Goal: Navigation & Orientation: Find specific page/section

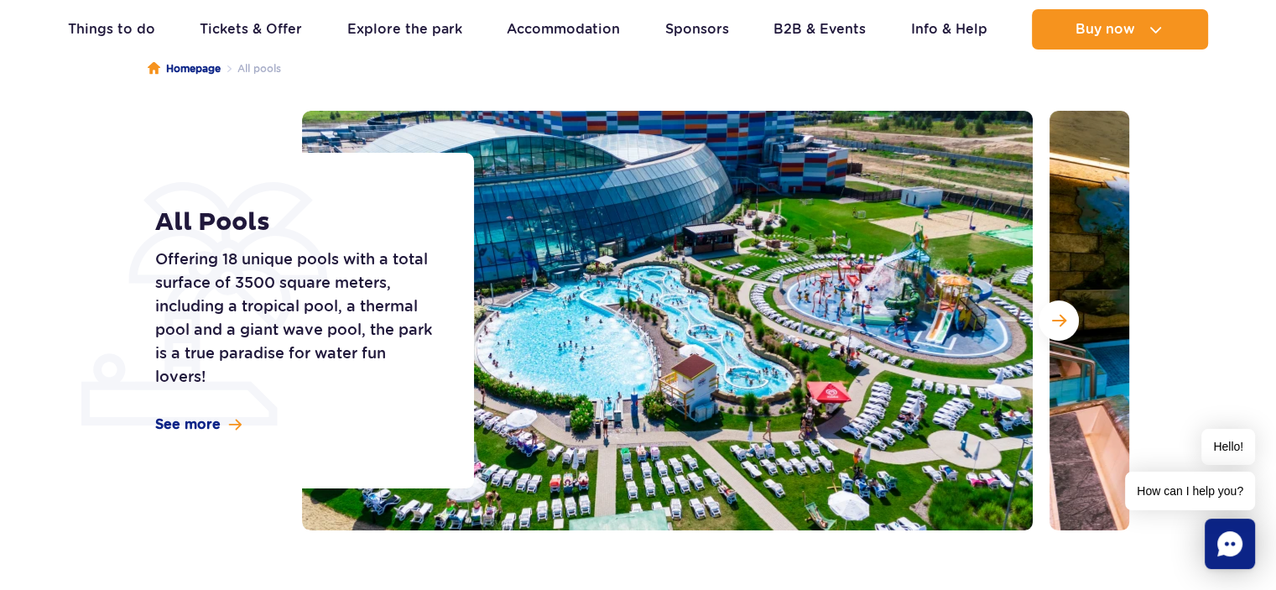
scroll to position [168, 0]
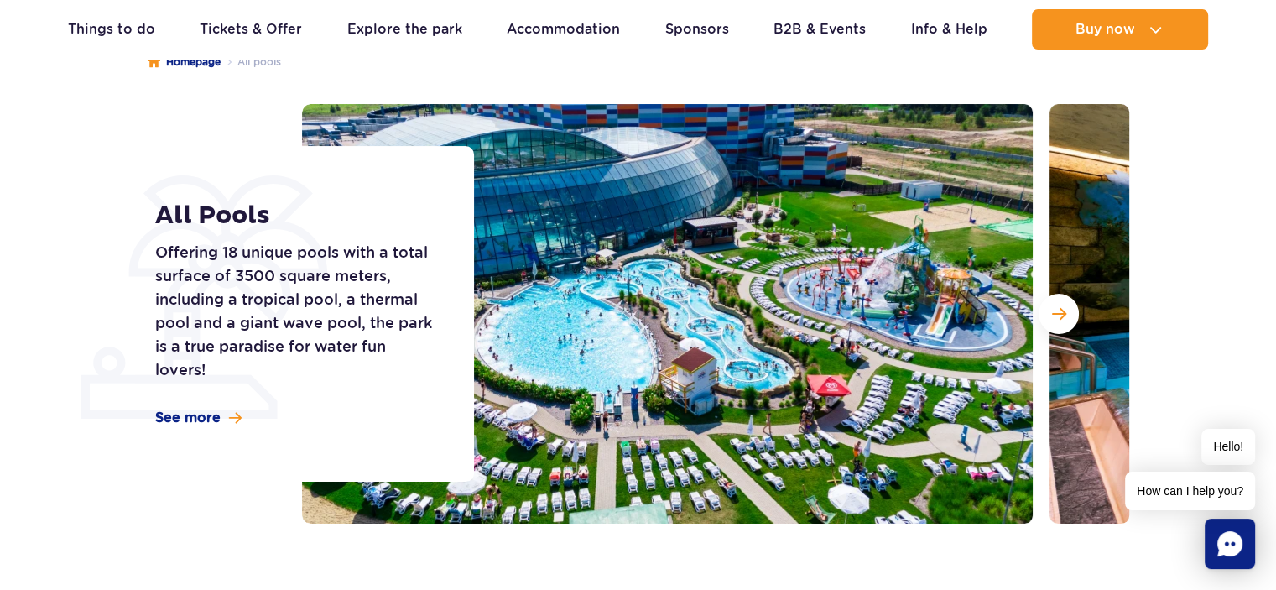
click at [741, 261] on img at bounding box center [667, 313] width 730 height 419
click at [1063, 302] on button "Next slide" at bounding box center [1058, 314] width 40 height 40
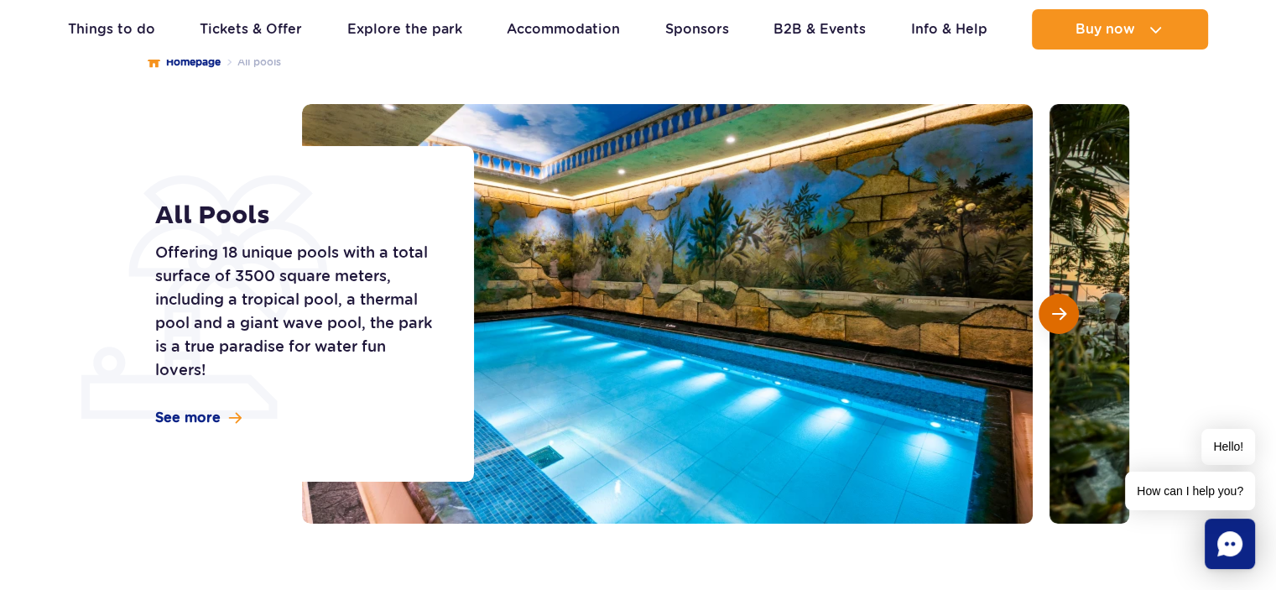
click at [1052, 306] on span "Next slide" at bounding box center [1059, 313] width 14 height 15
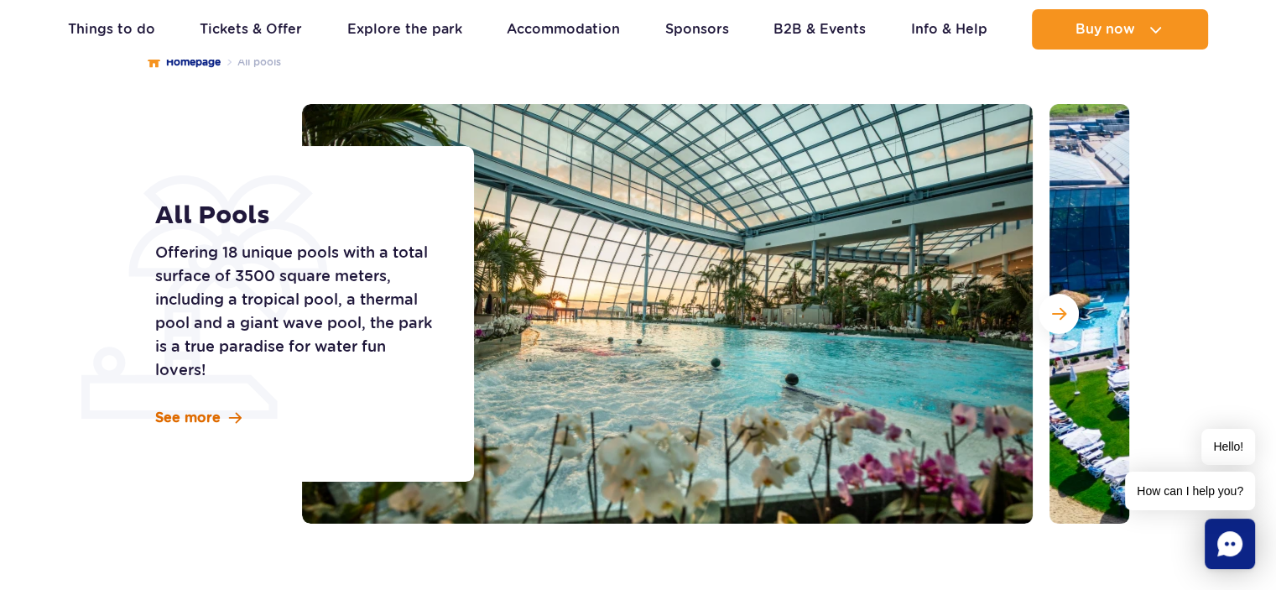
click at [176, 422] on span "See more" at bounding box center [187, 417] width 65 height 18
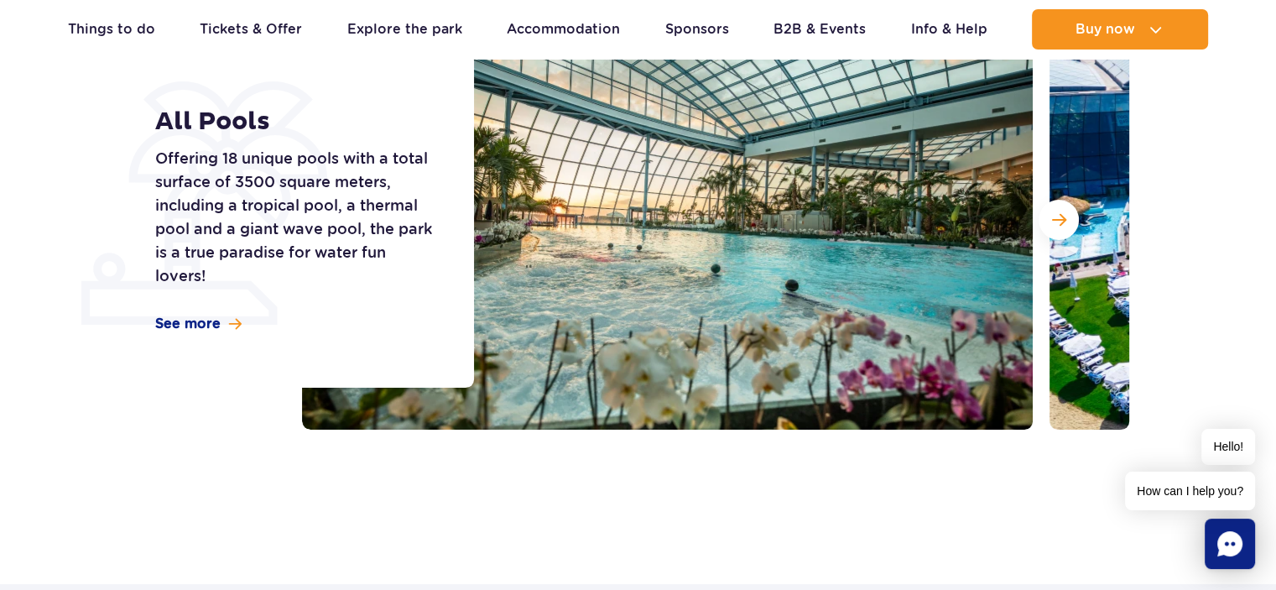
scroll to position [258, 0]
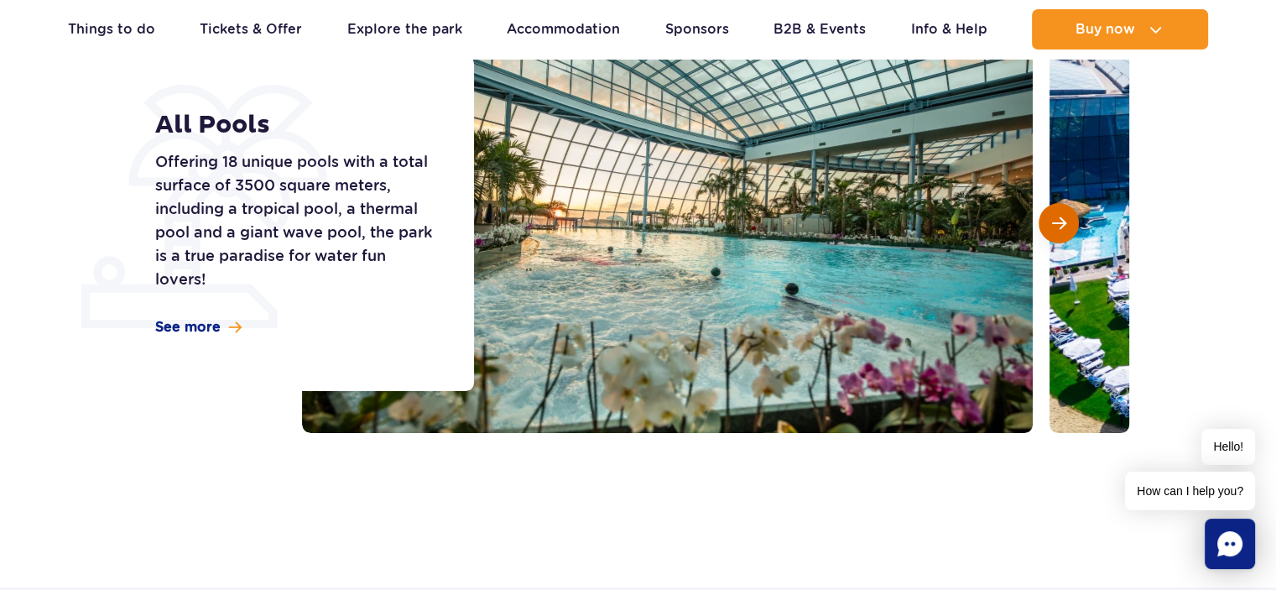
click at [1058, 217] on span "Next slide" at bounding box center [1059, 223] width 14 height 15
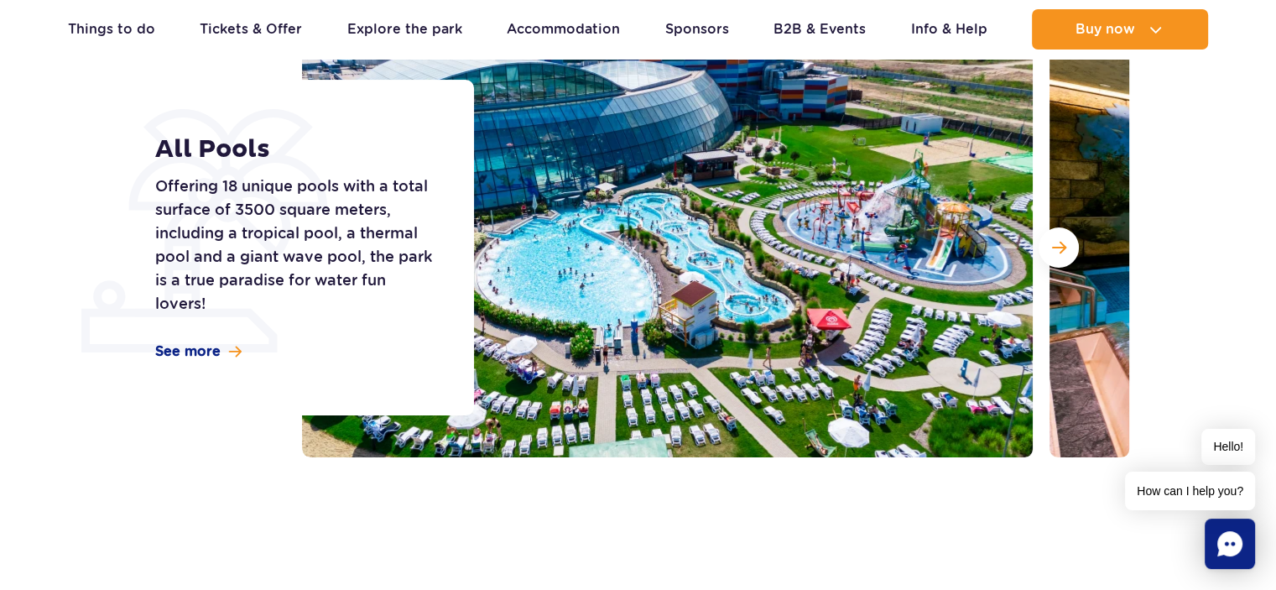
scroll to position [174, 0]
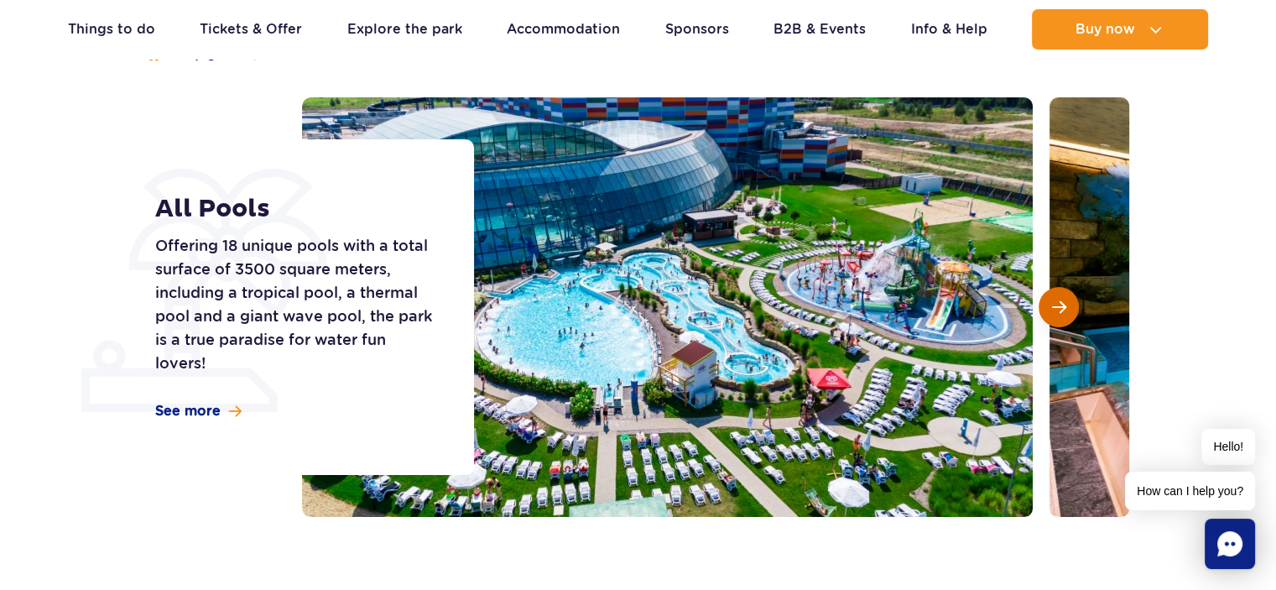
click at [1044, 304] on button "Next slide" at bounding box center [1058, 307] width 40 height 40
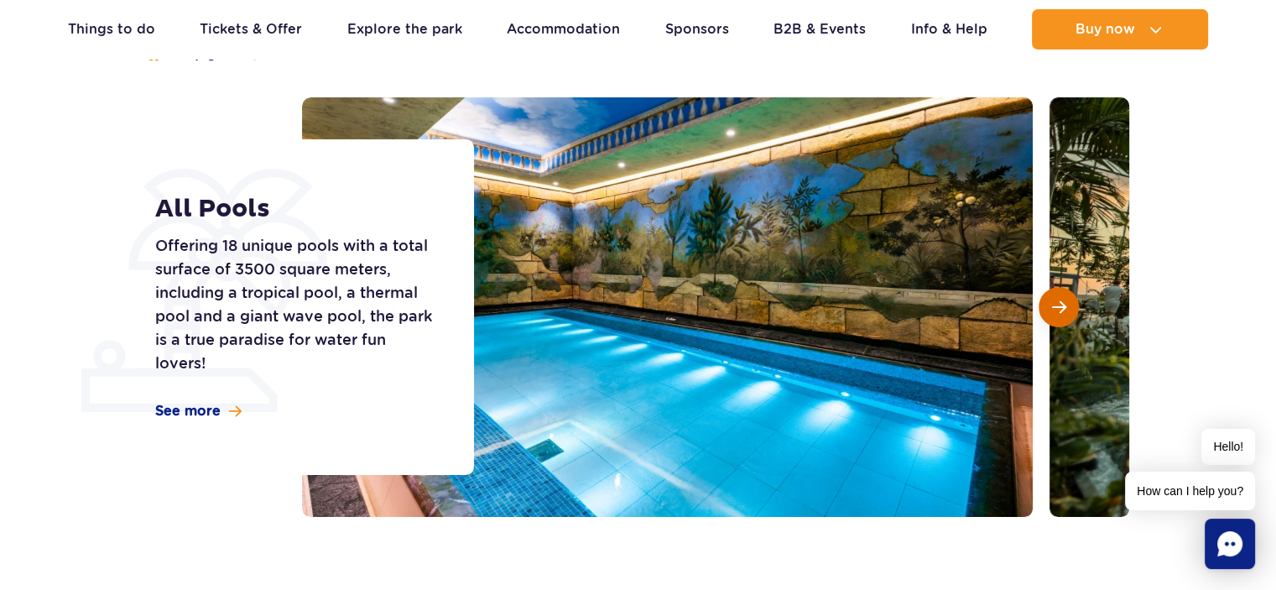
click at [1044, 304] on button "Next slide" at bounding box center [1058, 307] width 40 height 40
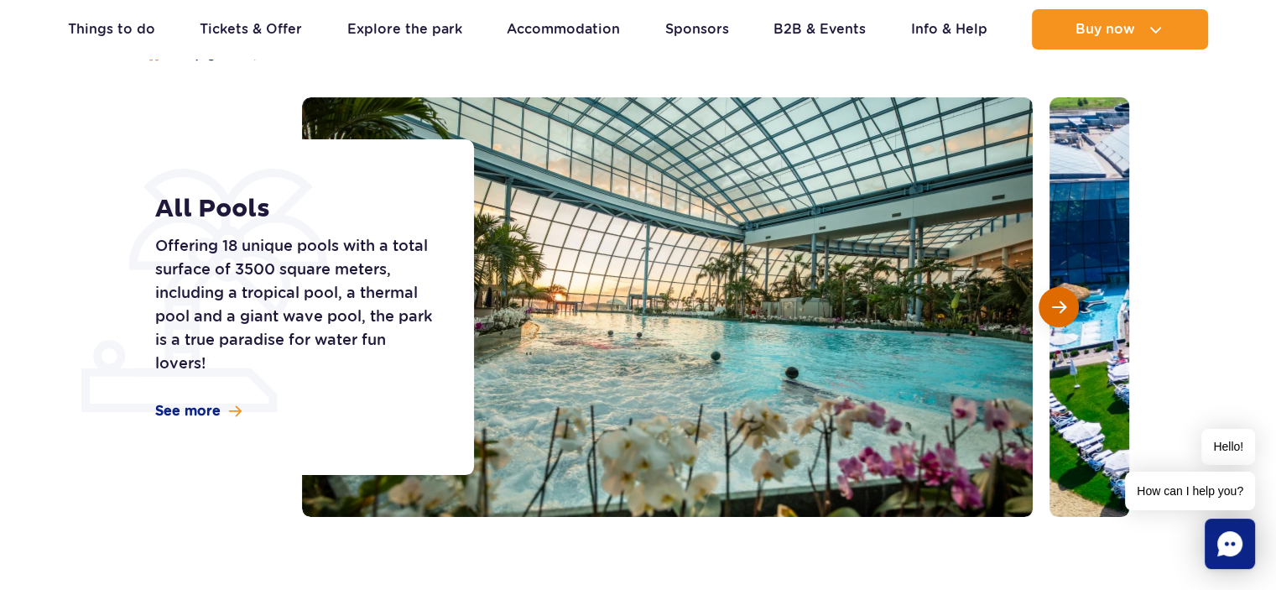
click at [1058, 299] on span "Next slide" at bounding box center [1059, 306] width 14 height 15
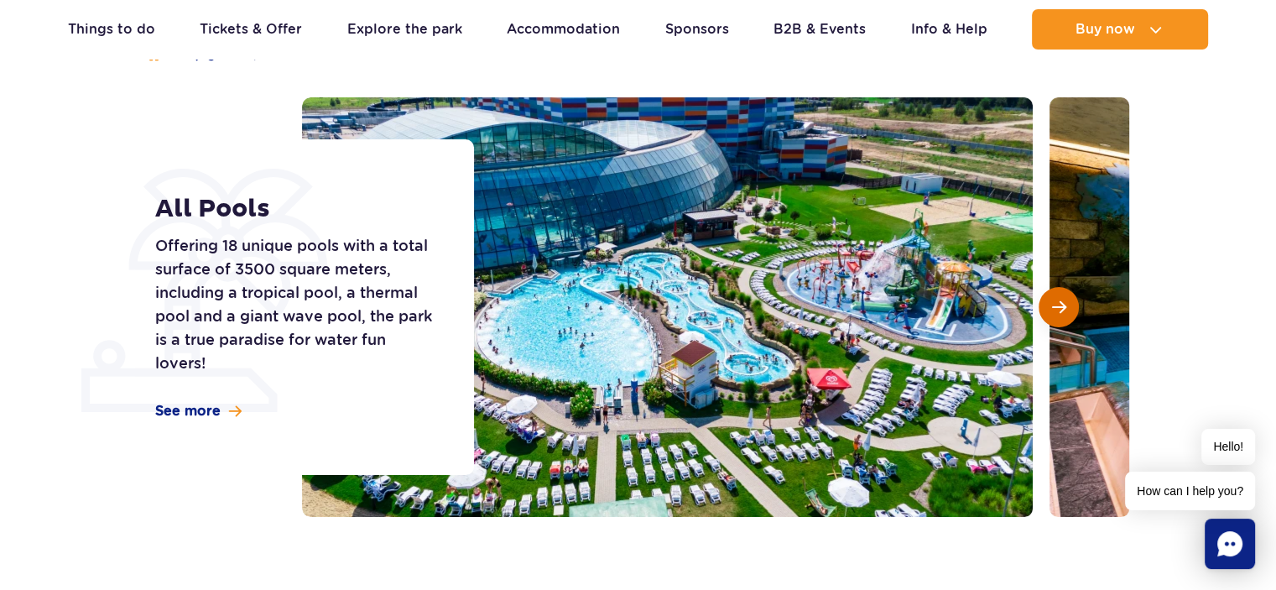
click at [1058, 299] on span "Next slide" at bounding box center [1059, 306] width 14 height 15
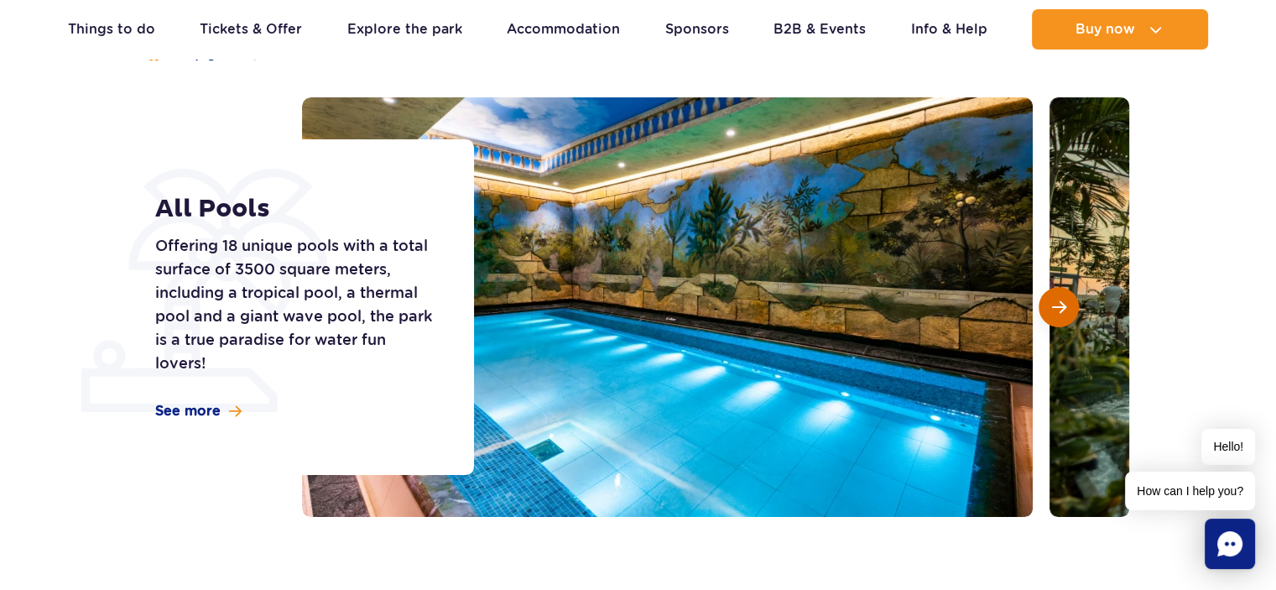
click at [1058, 299] on span "Next slide" at bounding box center [1059, 306] width 14 height 15
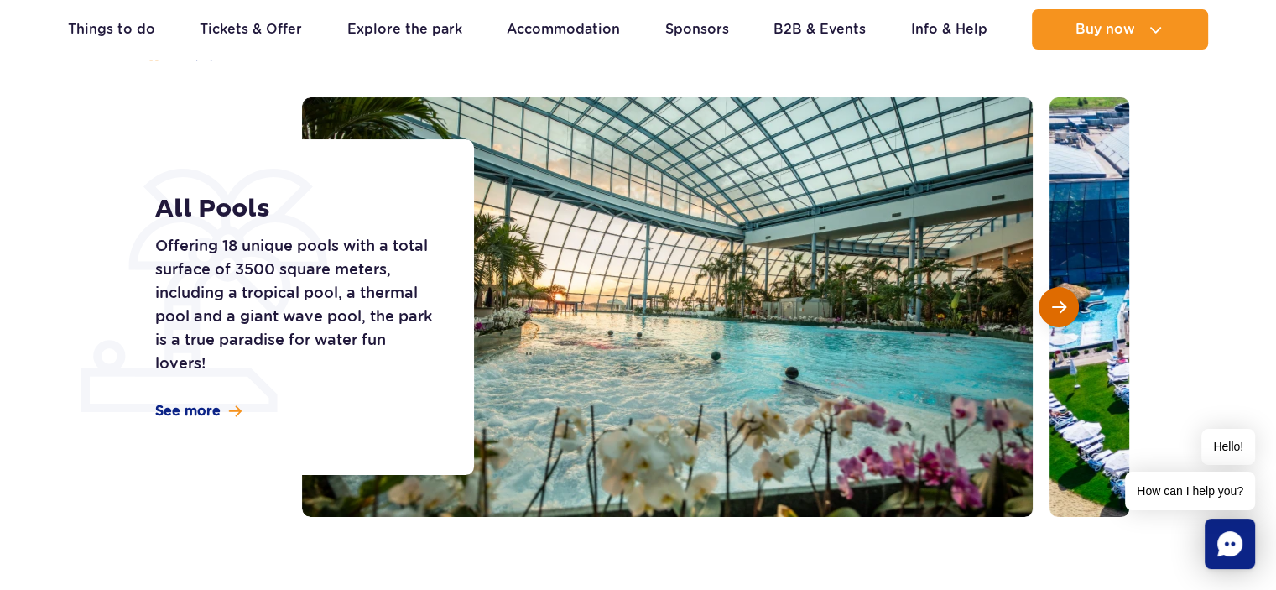
click at [1058, 299] on span "Next slide" at bounding box center [1059, 306] width 14 height 15
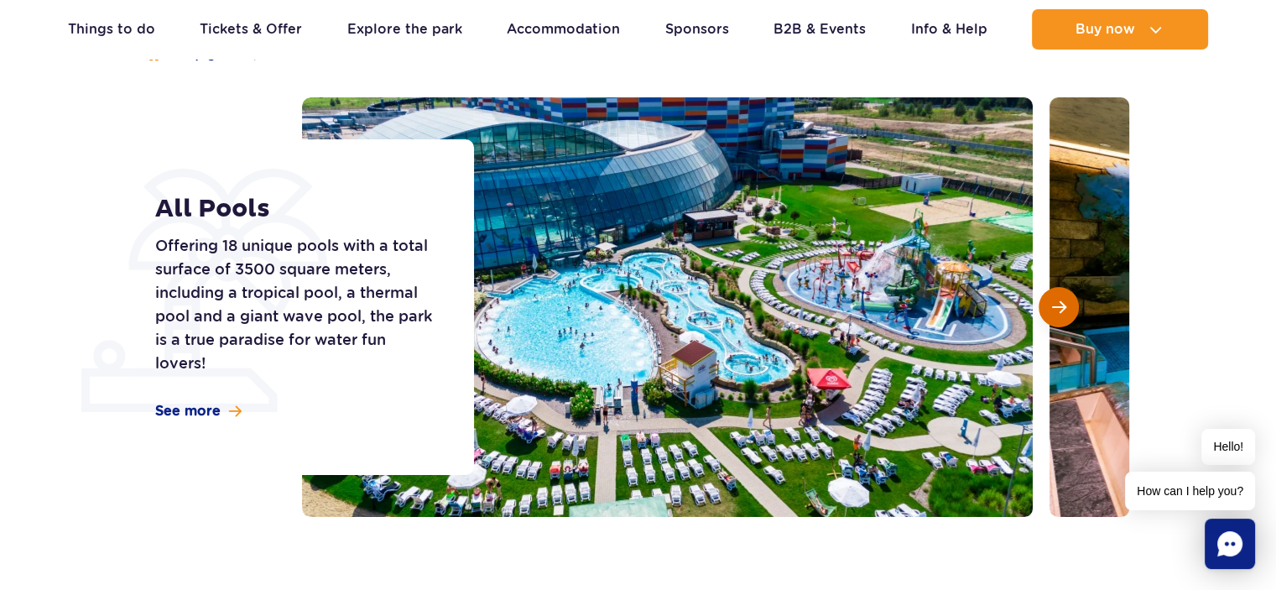
click at [1058, 299] on span "Next slide" at bounding box center [1059, 306] width 14 height 15
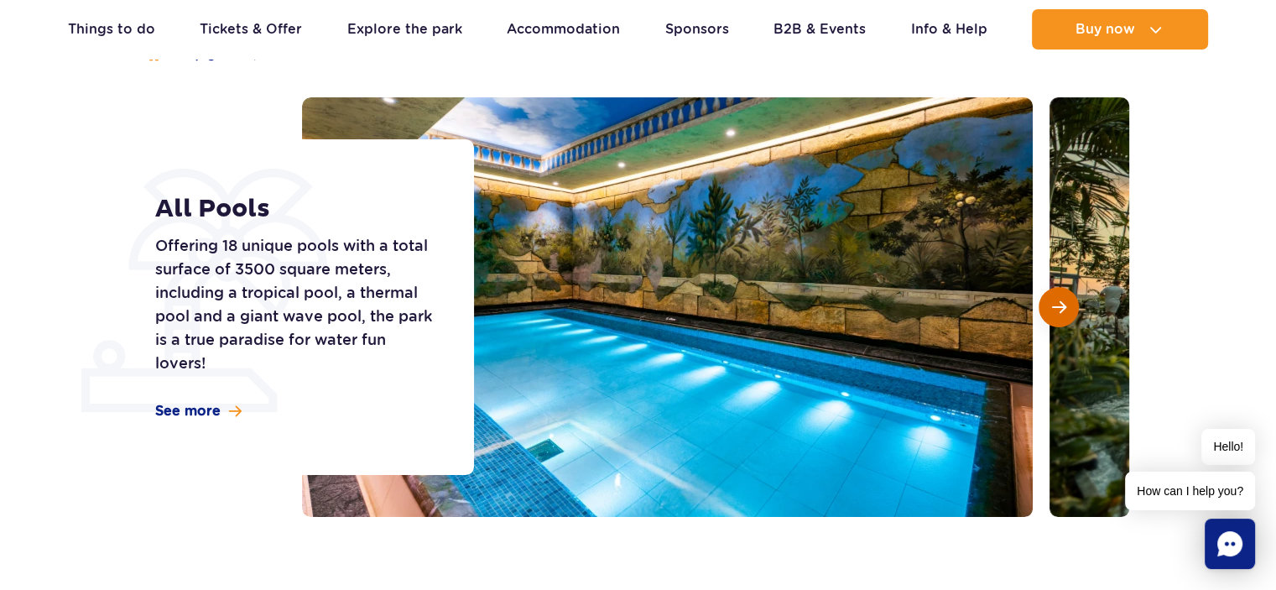
click at [1058, 299] on span "Next slide" at bounding box center [1059, 306] width 14 height 15
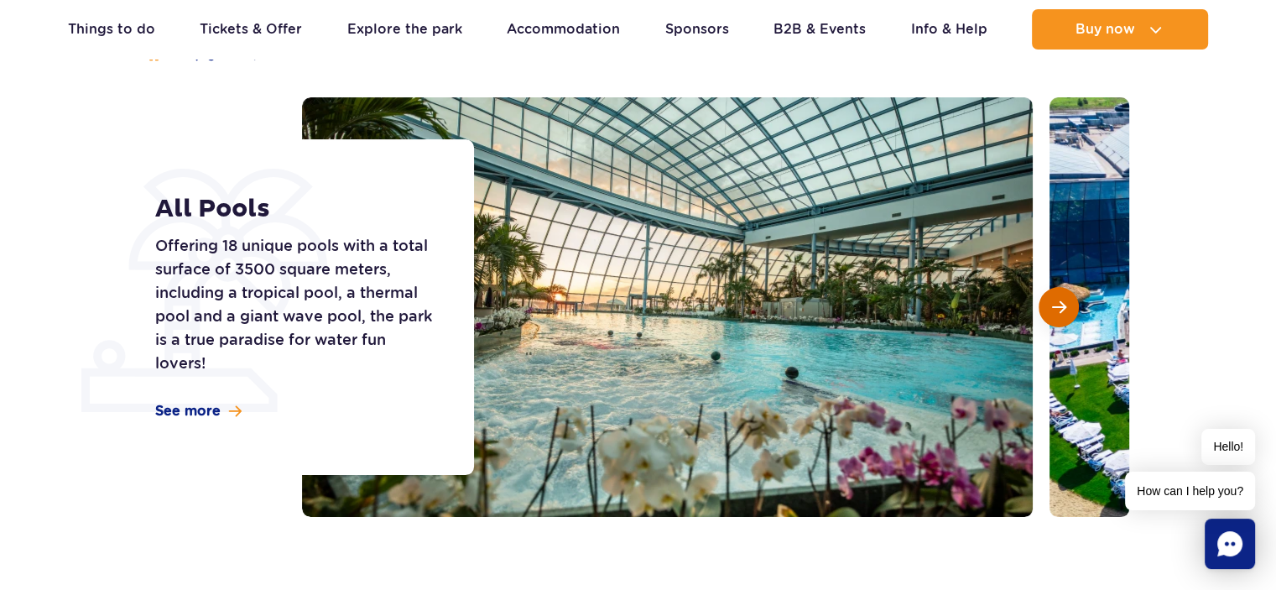
click at [1058, 299] on span "Next slide" at bounding box center [1059, 306] width 14 height 15
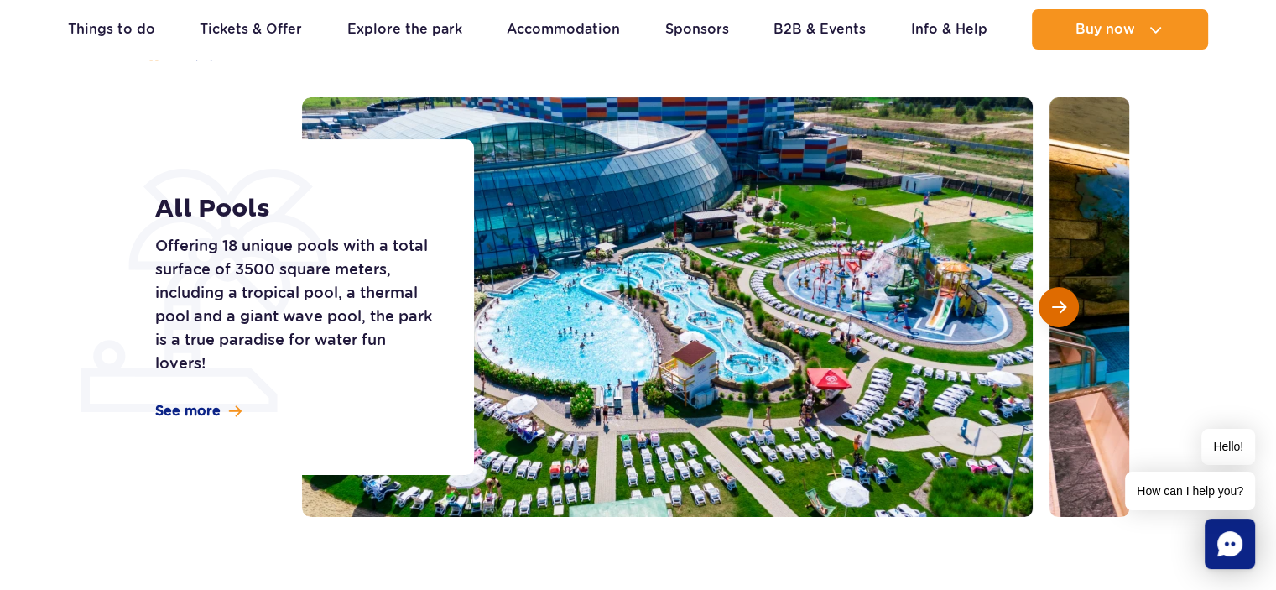
click at [1058, 299] on span "Next slide" at bounding box center [1059, 306] width 14 height 15
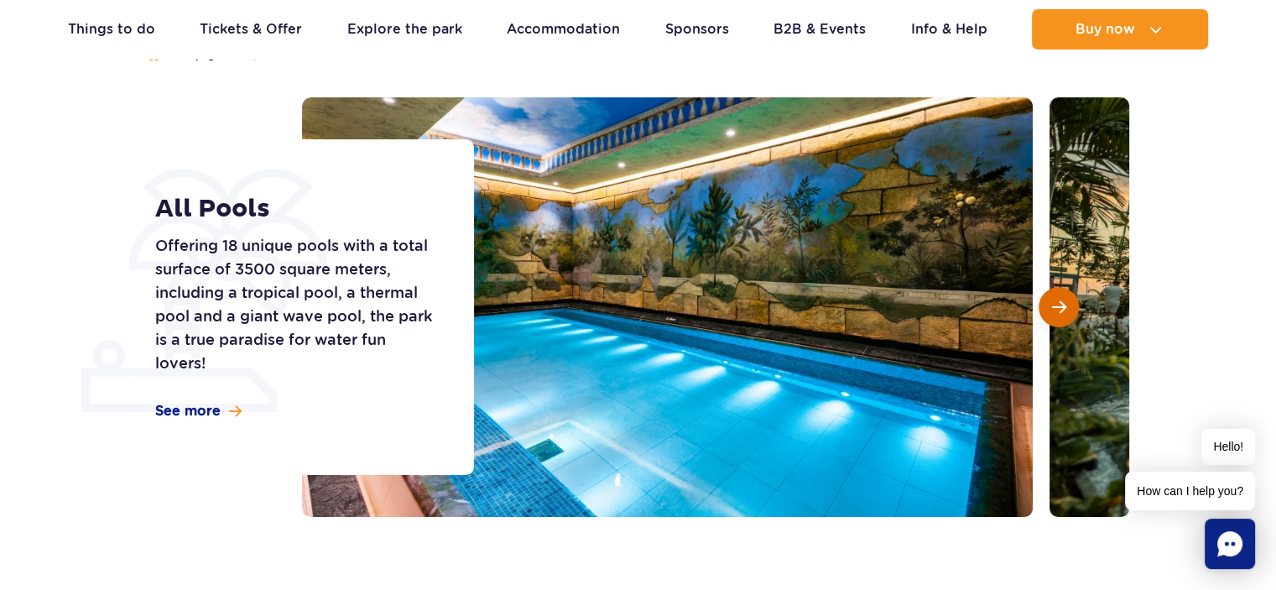
click at [1053, 300] on span "Next slide" at bounding box center [1059, 306] width 14 height 15
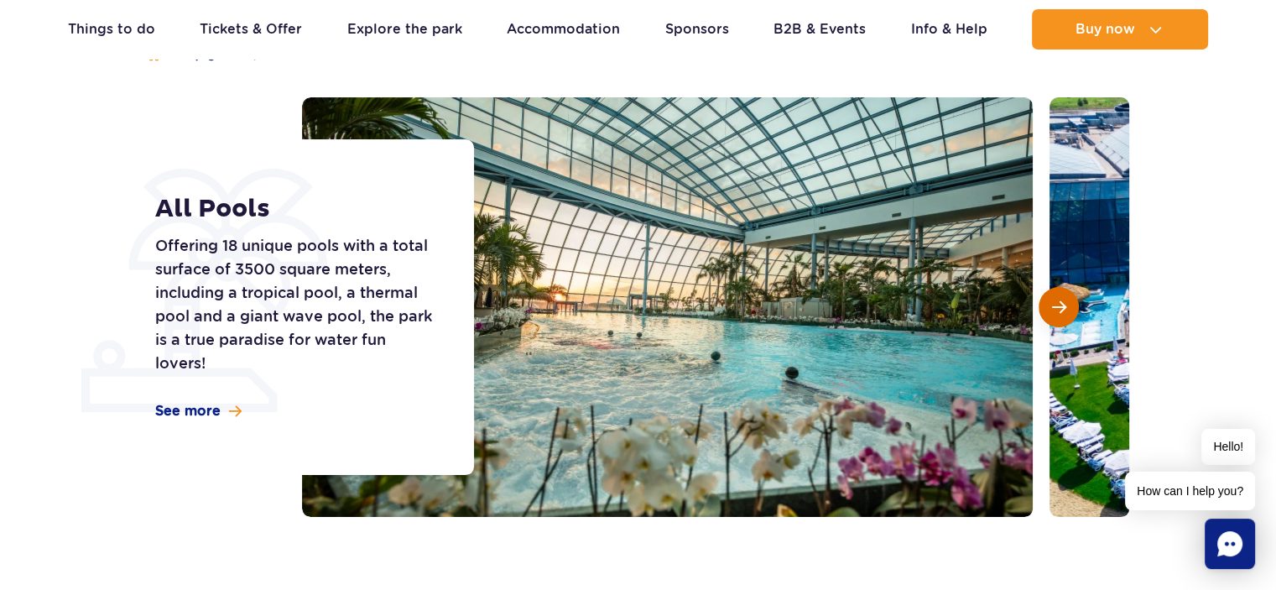
click at [1052, 300] on span "Next slide" at bounding box center [1059, 306] width 14 height 15
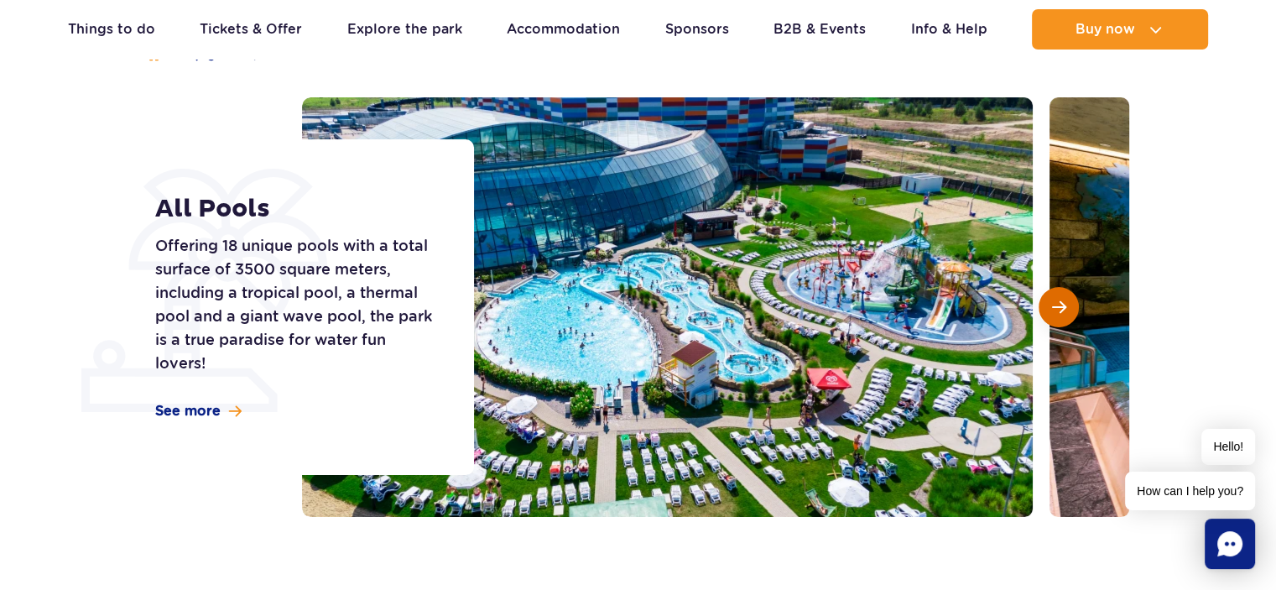
click at [1050, 299] on button "Next slide" at bounding box center [1058, 307] width 40 height 40
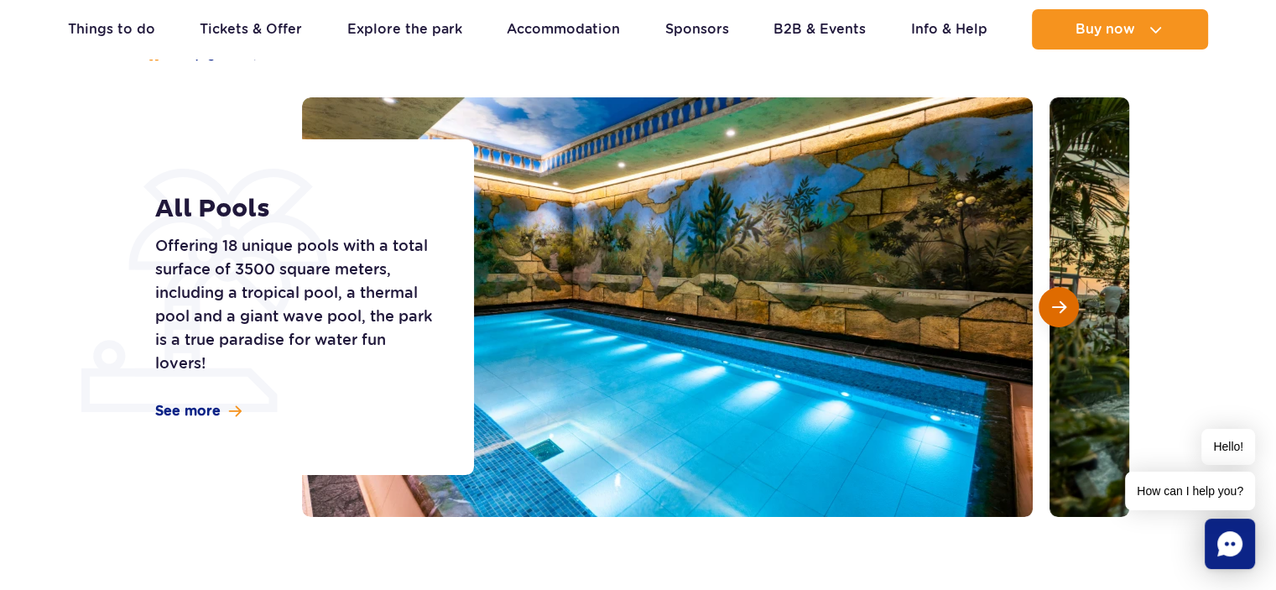
click at [1049, 299] on button "Next slide" at bounding box center [1058, 307] width 40 height 40
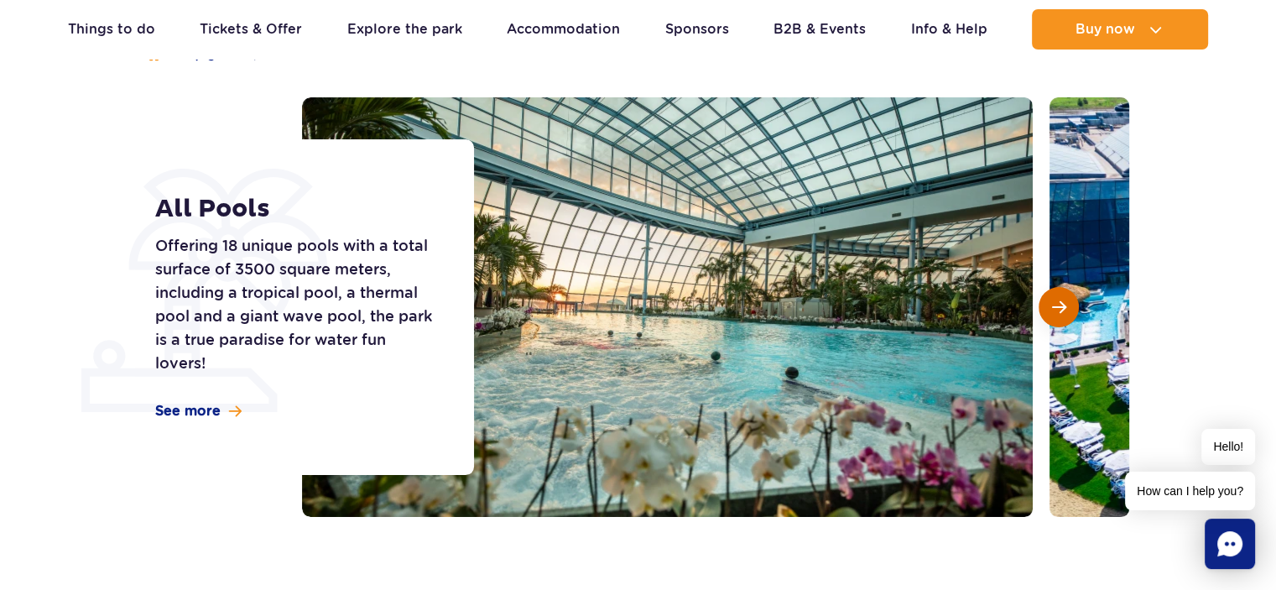
click at [1049, 299] on button "Next slide" at bounding box center [1058, 307] width 40 height 40
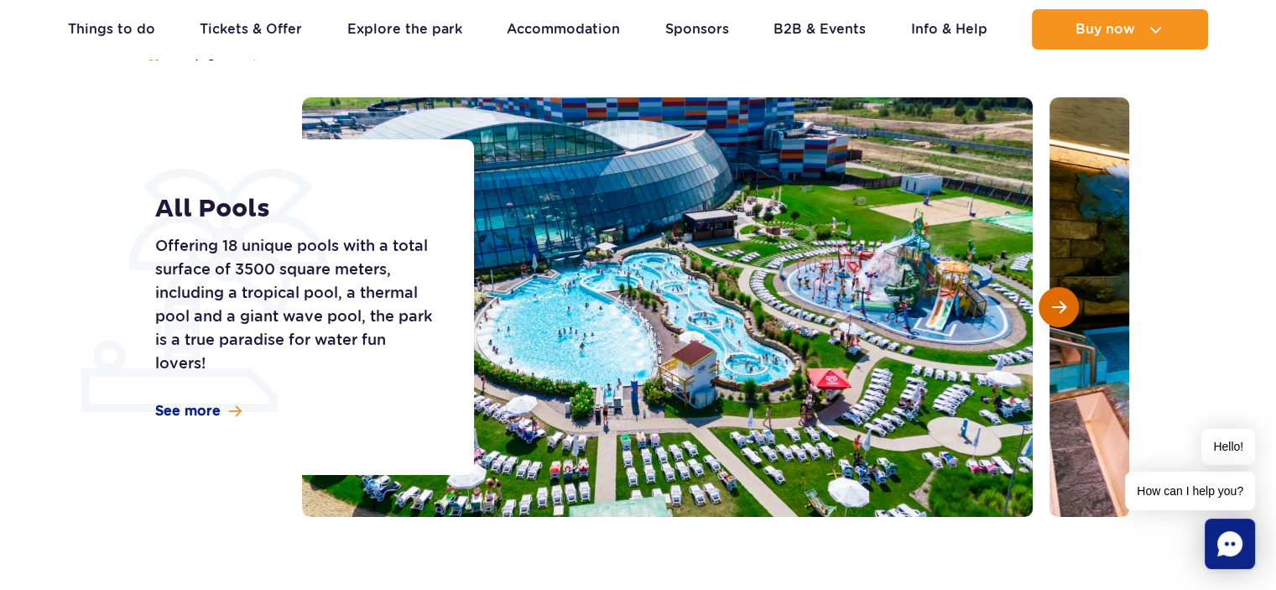
click at [1049, 299] on button "Next slide" at bounding box center [1058, 307] width 40 height 40
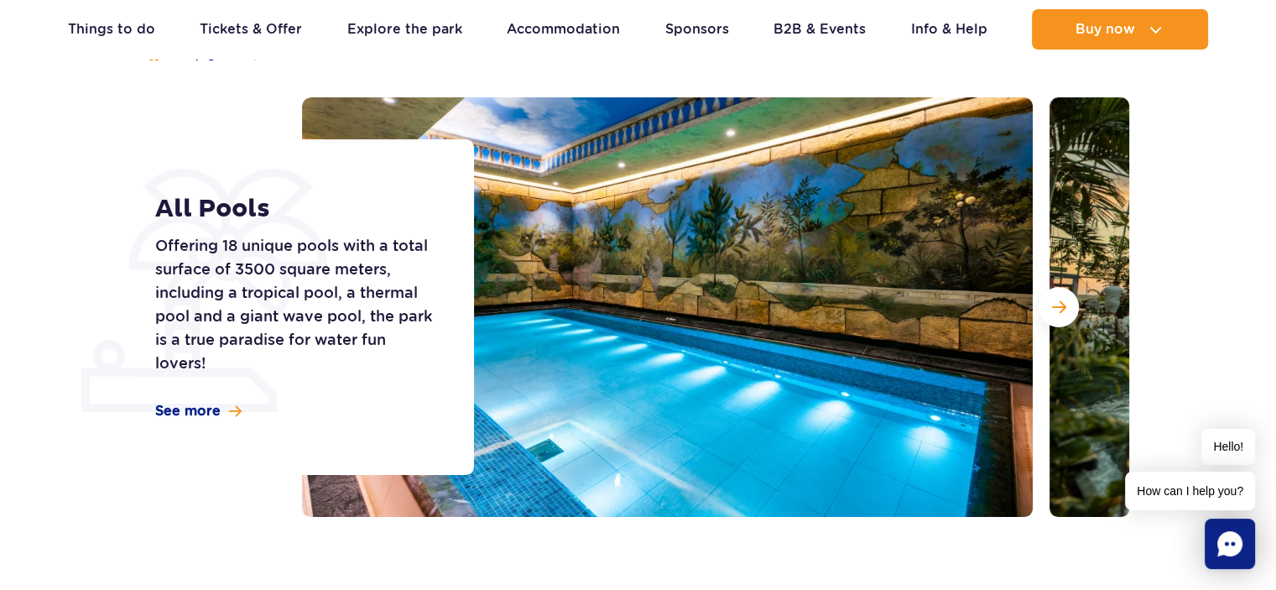
scroll to position [168, 0]
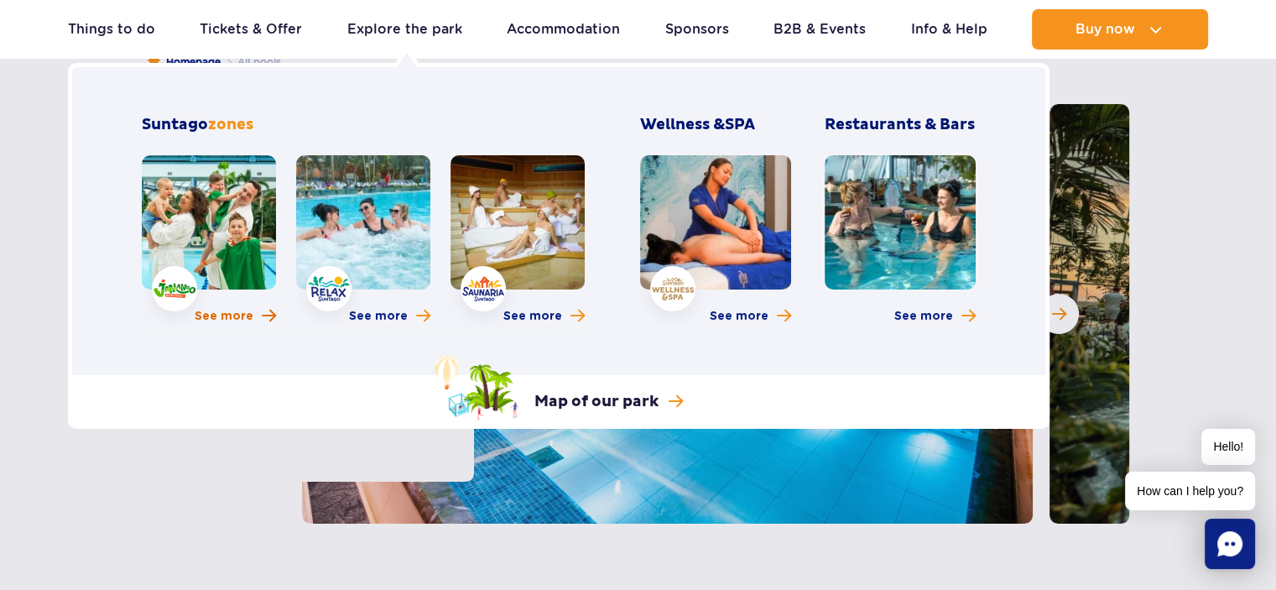
click at [258, 309] on link "See more" at bounding box center [235, 316] width 81 height 17
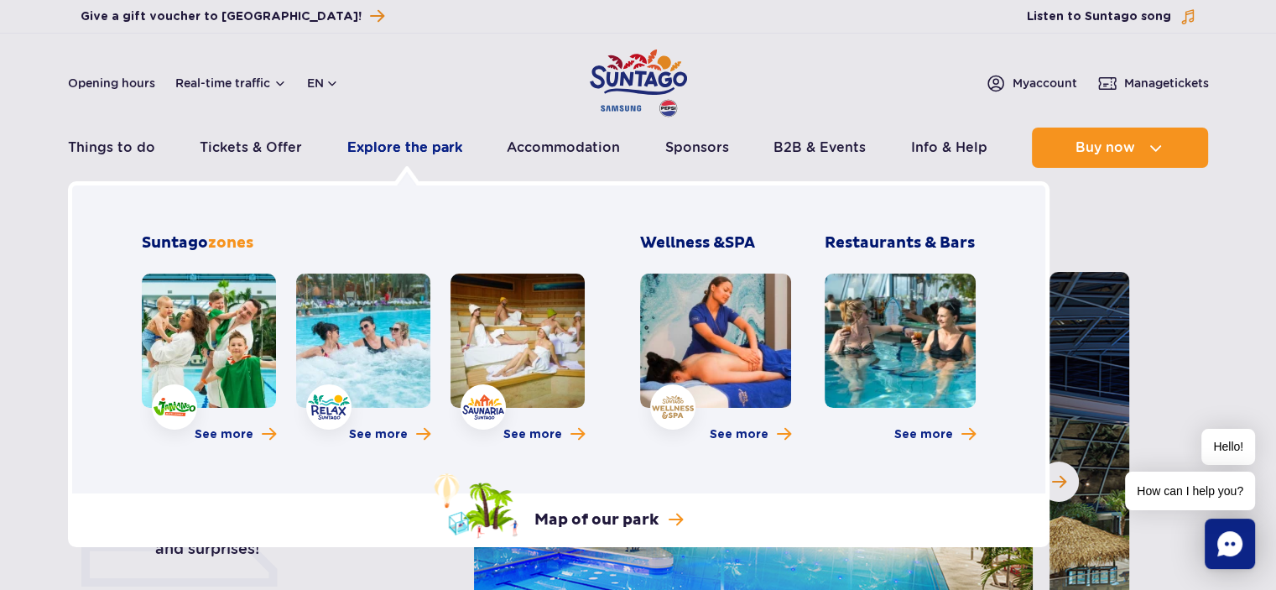
click at [401, 150] on link "Explore the park" at bounding box center [404, 147] width 115 height 40
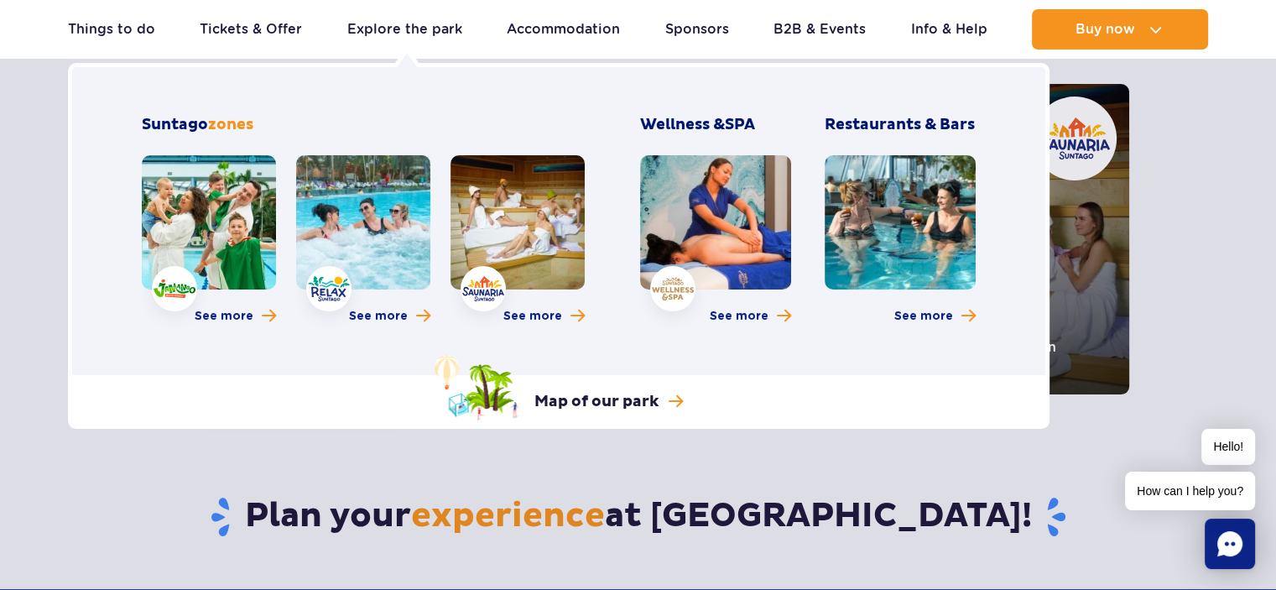
scroll to position [252, 0]
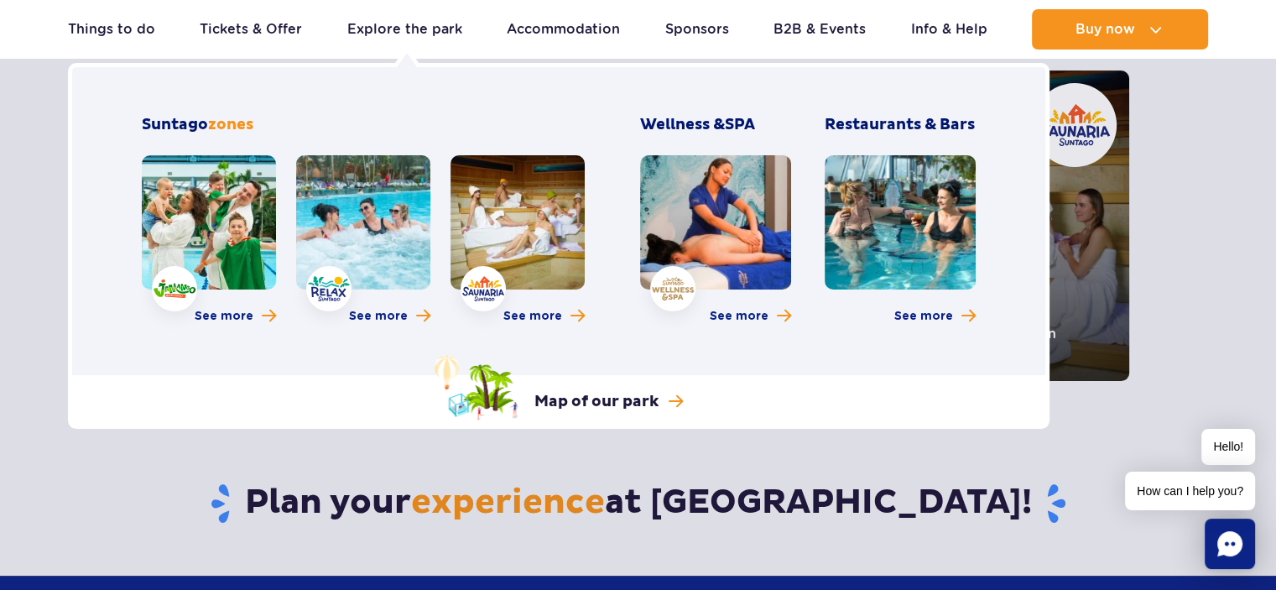
click at [616, 231] on div "Explore the park Jamango zone Relax zone Saunaria zone Wellness & SPA Restauran…" at bounding box center [558, 246] width 981 height 366
click at [378, 236] on link at bounding box center [363, 222] width 134 height 134
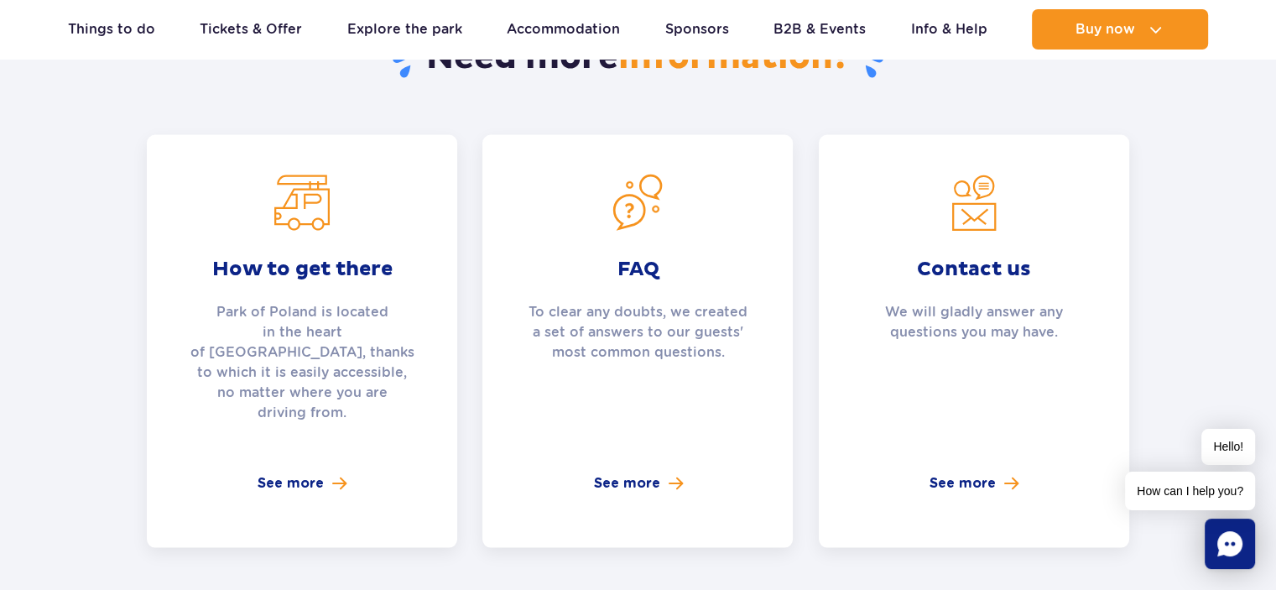
scroll to position [3438, 0]
